Goal: Task Accomplishment & Management: Use online tool/utility

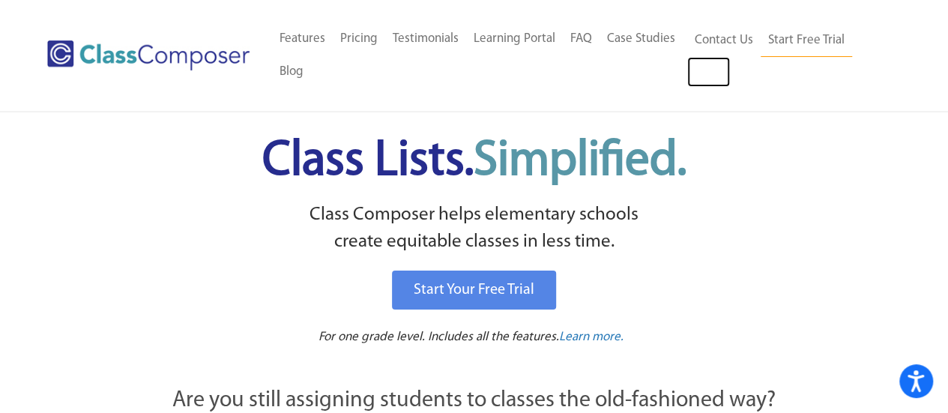
click at [718, 69] on link "Log In" at bounding box center [708, 72] width 43 height 30
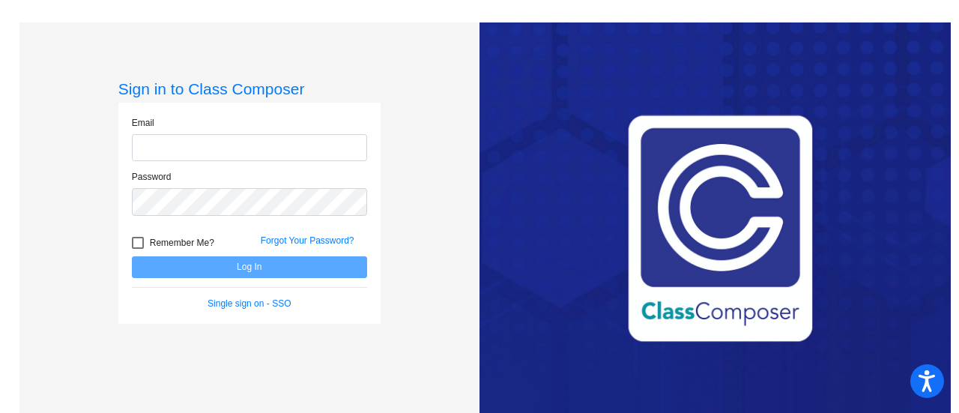
type input "[EMAIL_ADDRESS][DOMAIN_NAME]"
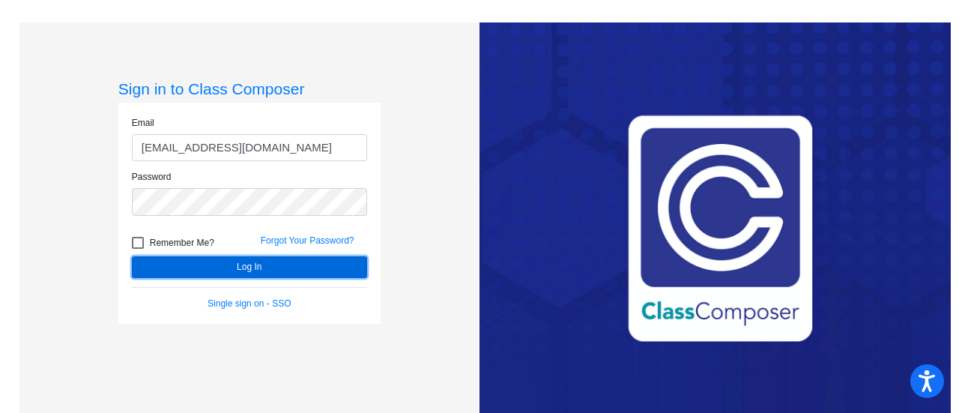
click at [260, 265] on button "Log In" at bounding box center [249, 267] width 235 height 22
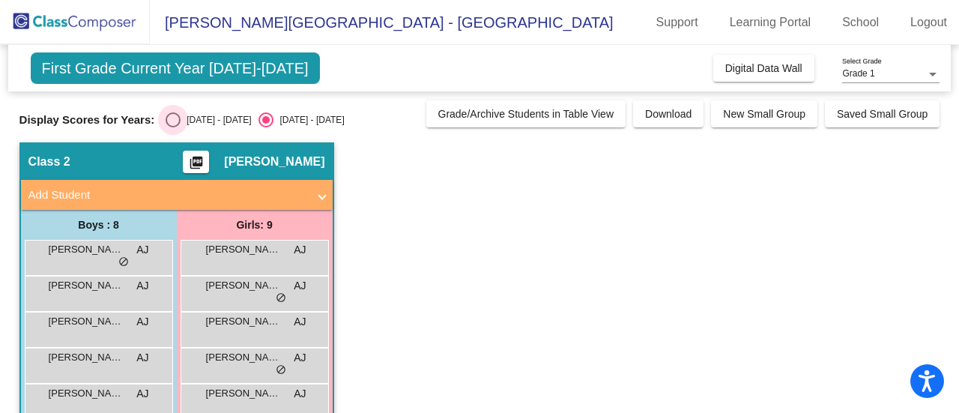
click at [172, 122] on div "Select an option" at bounding box center [173, 119] width 15 height 15
click at [172, 127] on input "[DATE] - [DATE]" at bounding box center [172, 127] width 1 height 1
radio input "true"
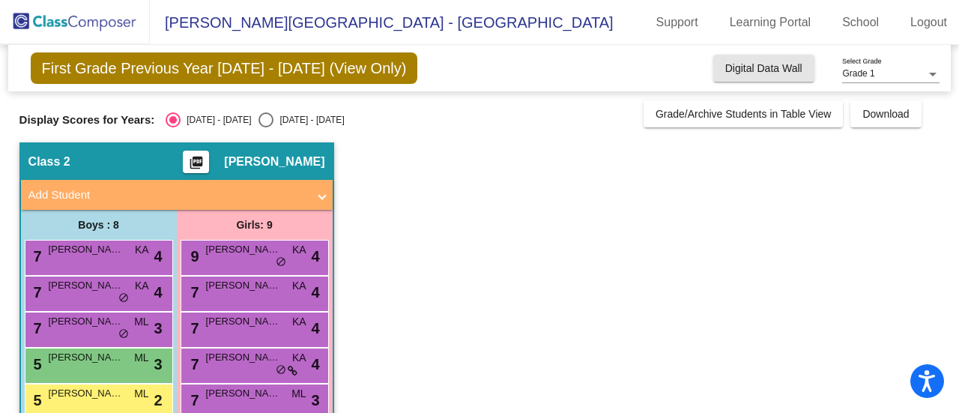
click at [754, 62] on span "Digital Data Wall" at bounding box center [764, 68] width 77 height 12
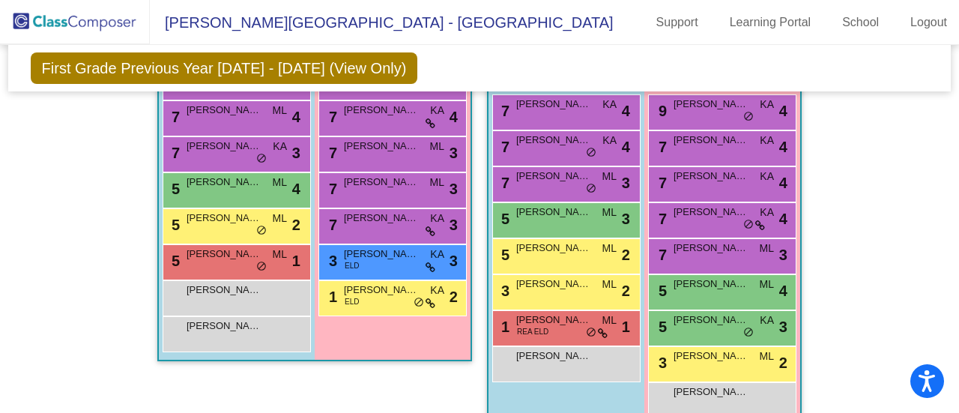
scroll to position [366, 0]
